Goal: Find specific page/section: Find specific page/section

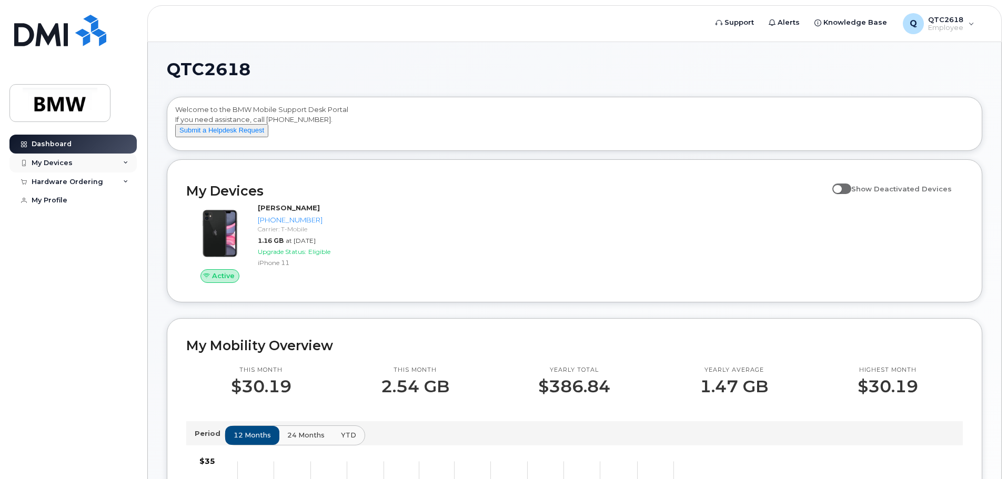
click at [124, 162] on icon at bounding box center [125, 162] width 5 height 5
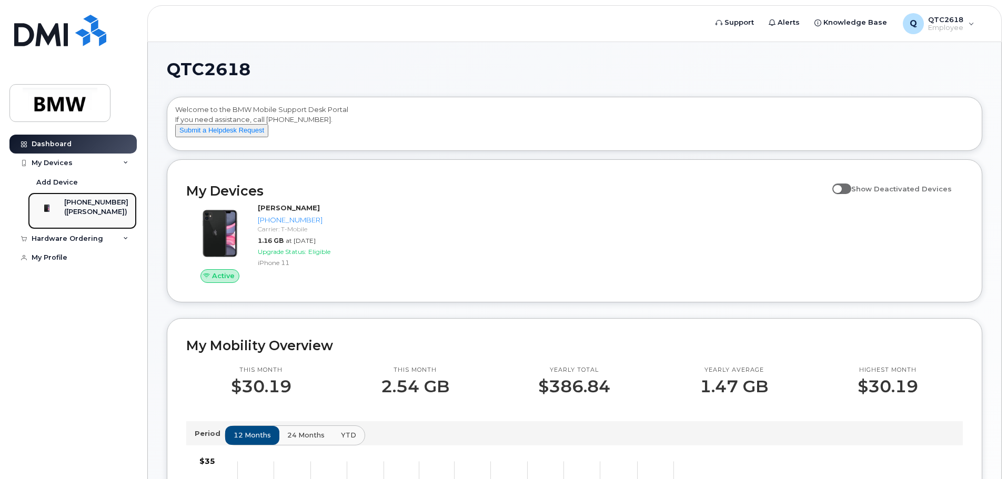
click at [91, 210] on div "([PERSON_NAME])" at bounding box center [96, 211] width 64 height 9
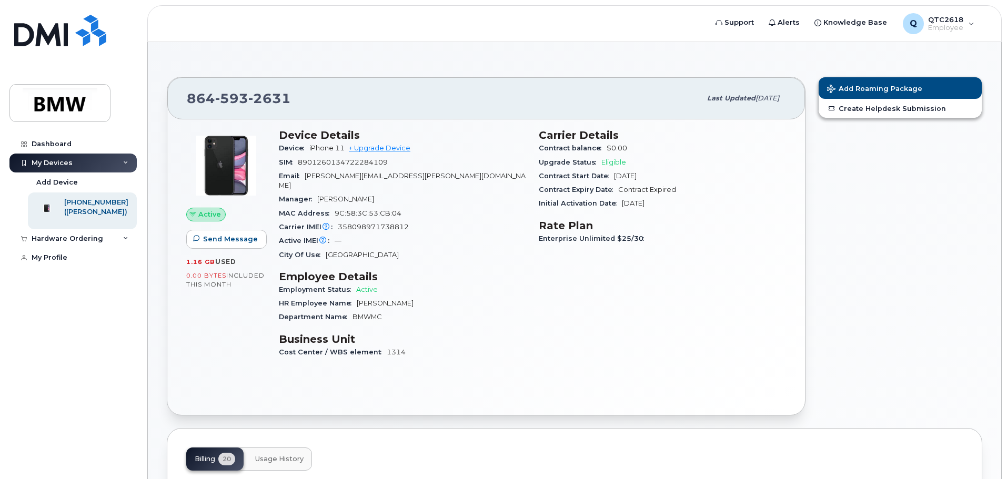
drag, startPoint x: 92, startPoint y: 213, endPoint x: 79, endPoint y: 350, distance: 137.4
click at [80, 351] on div "Dashboard My Devices Add Device 864-593-2631 (Thomas Cochran) Hardware Ordering…" at bounding box center [74, 299] width 130 height 329
